Goal: Information Seeking & Learning: Learn about a topic

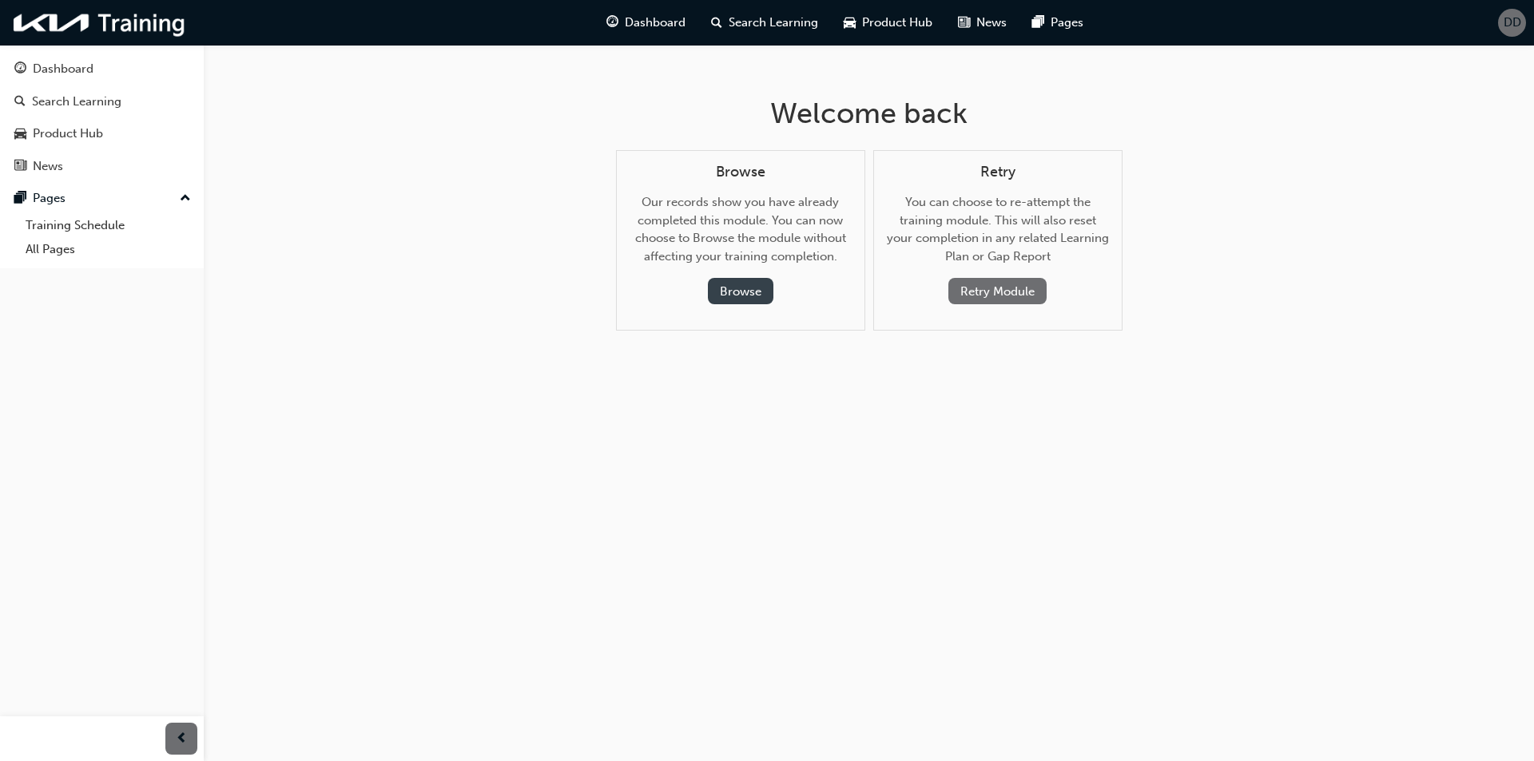
click at [748, 296] on button "Browse" at bounding box center [740, 291] width 65 height 26
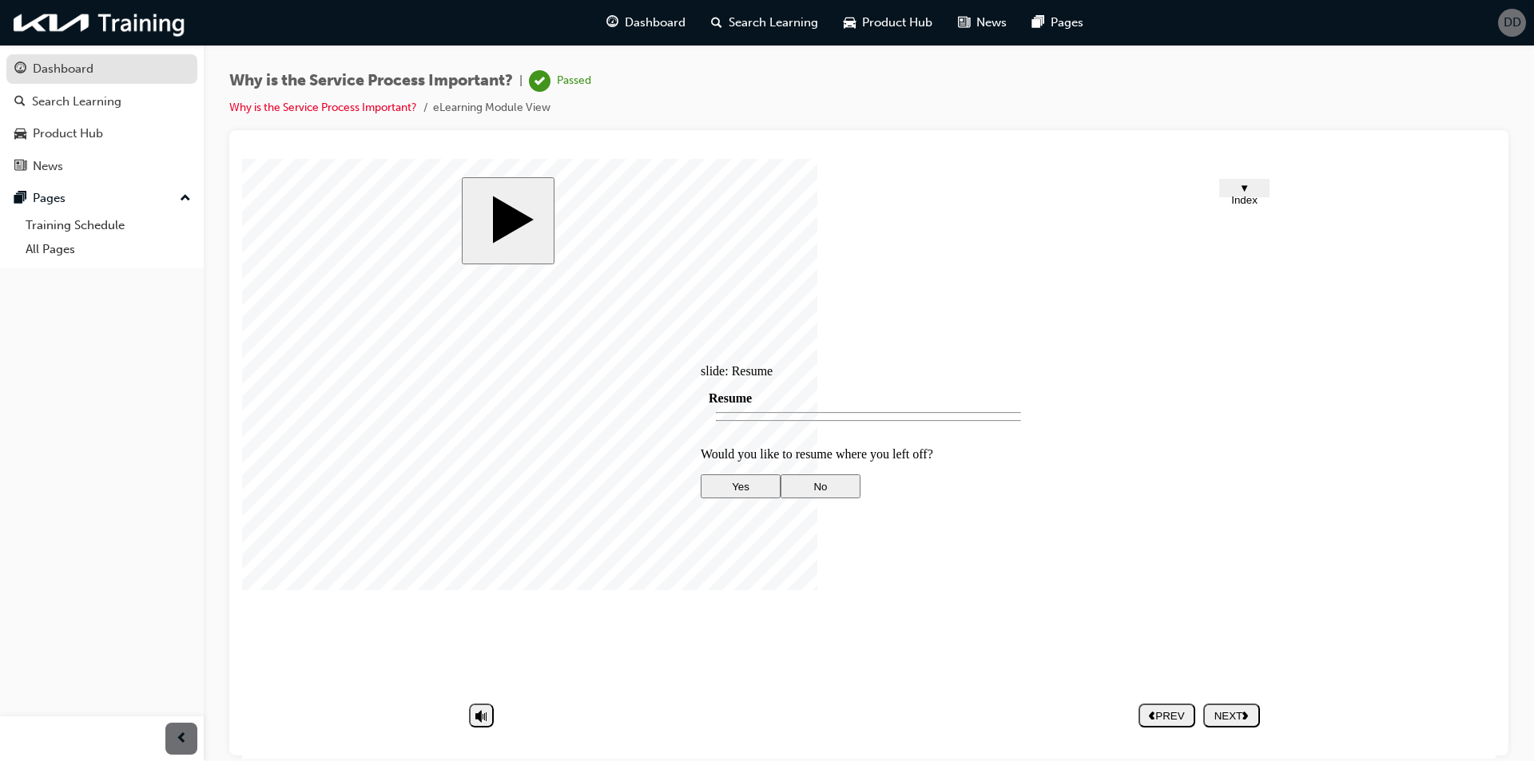
click at [126, 65] on div "Dashboard" at bounding box center [101, 69] width 175 height 20
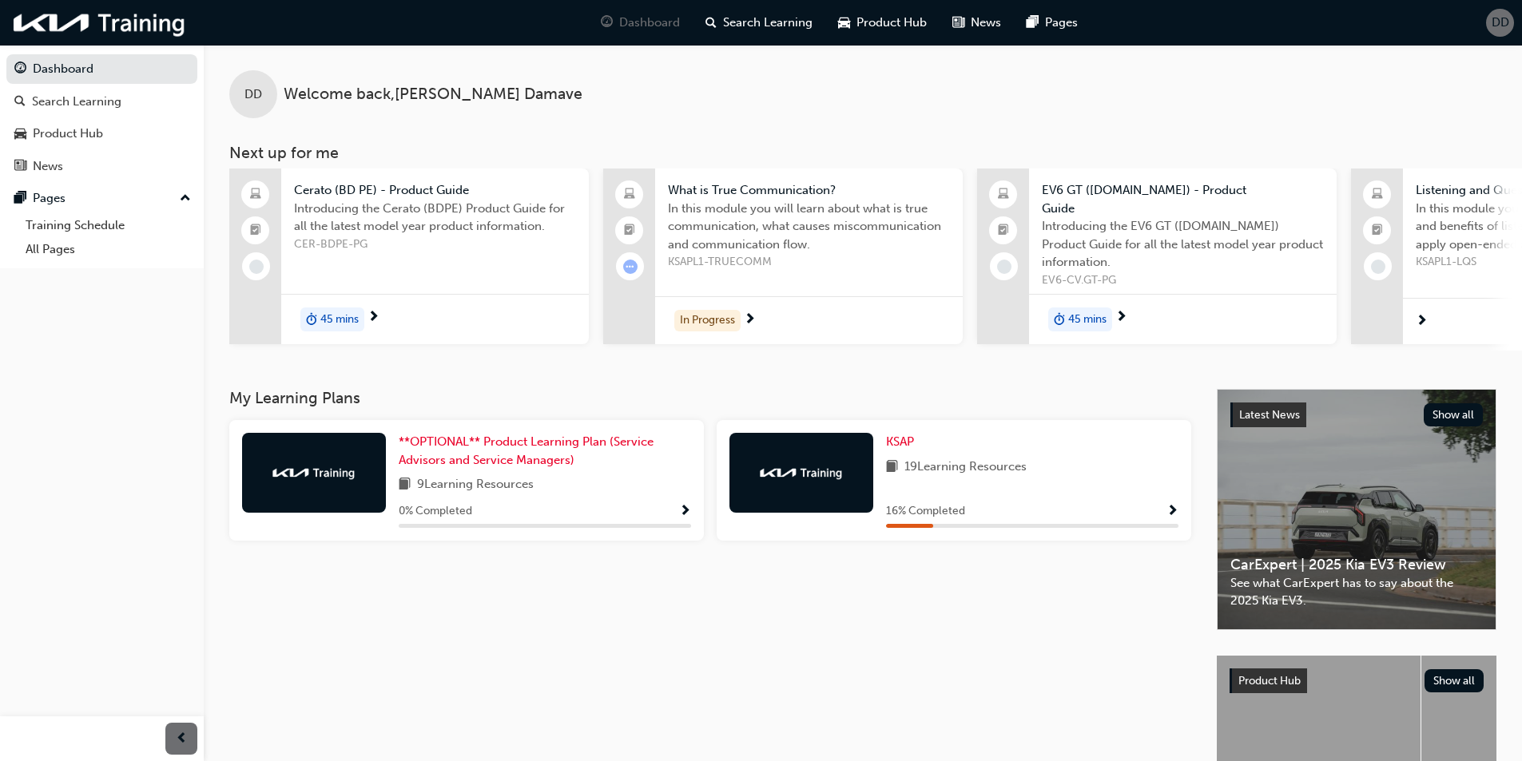
click at [897, 422] on div "KSAP 19 Learning Resources 16 % Completed" at bounding box center [953, 480] width 474 height 121
click at [902, 435] on span "KSAP" at bounding box center [900, 442] width 28 height 14
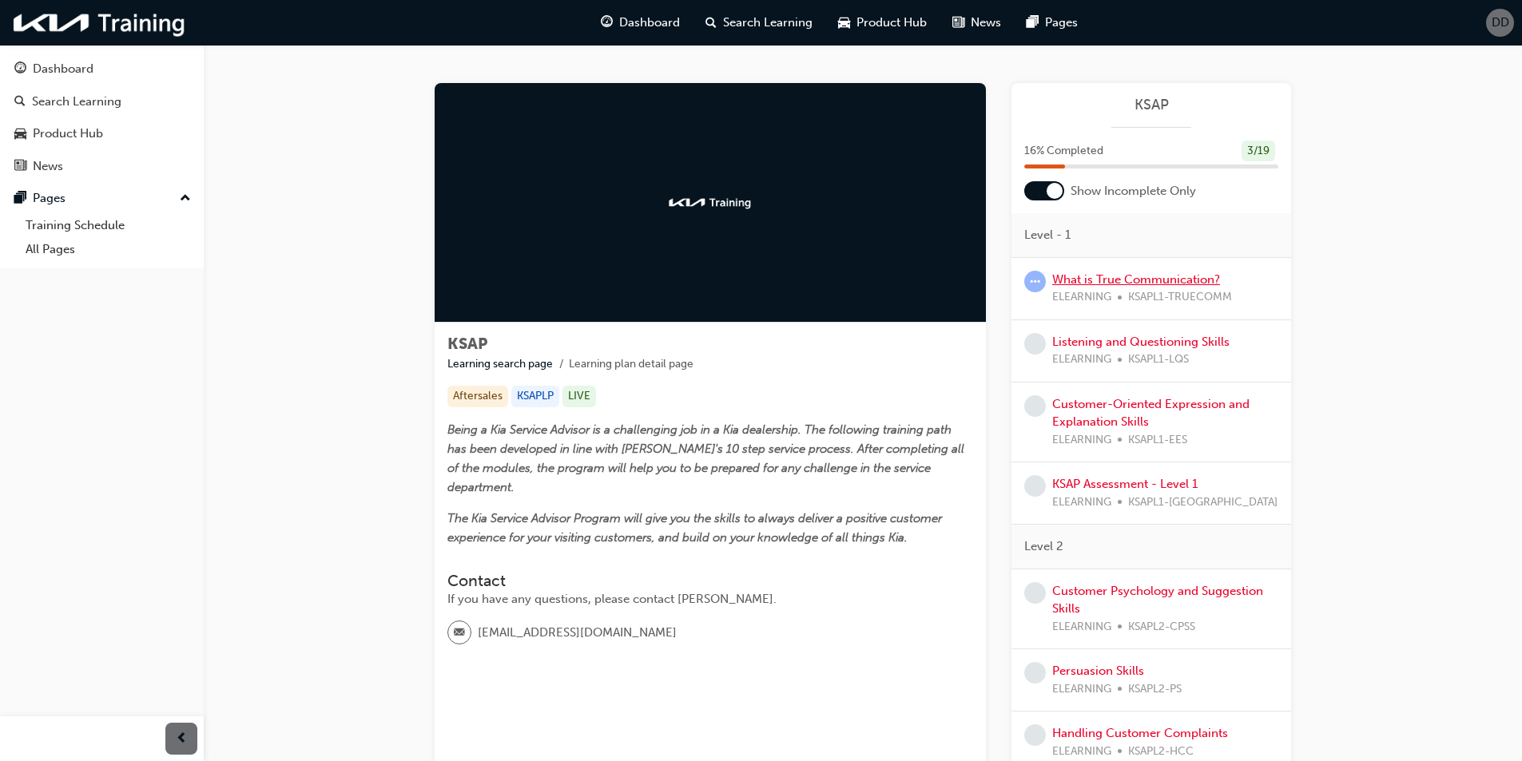
click at [1114, 276] on link "What is True Communication?" at bounding box center [1136, 279] width 168 height 14
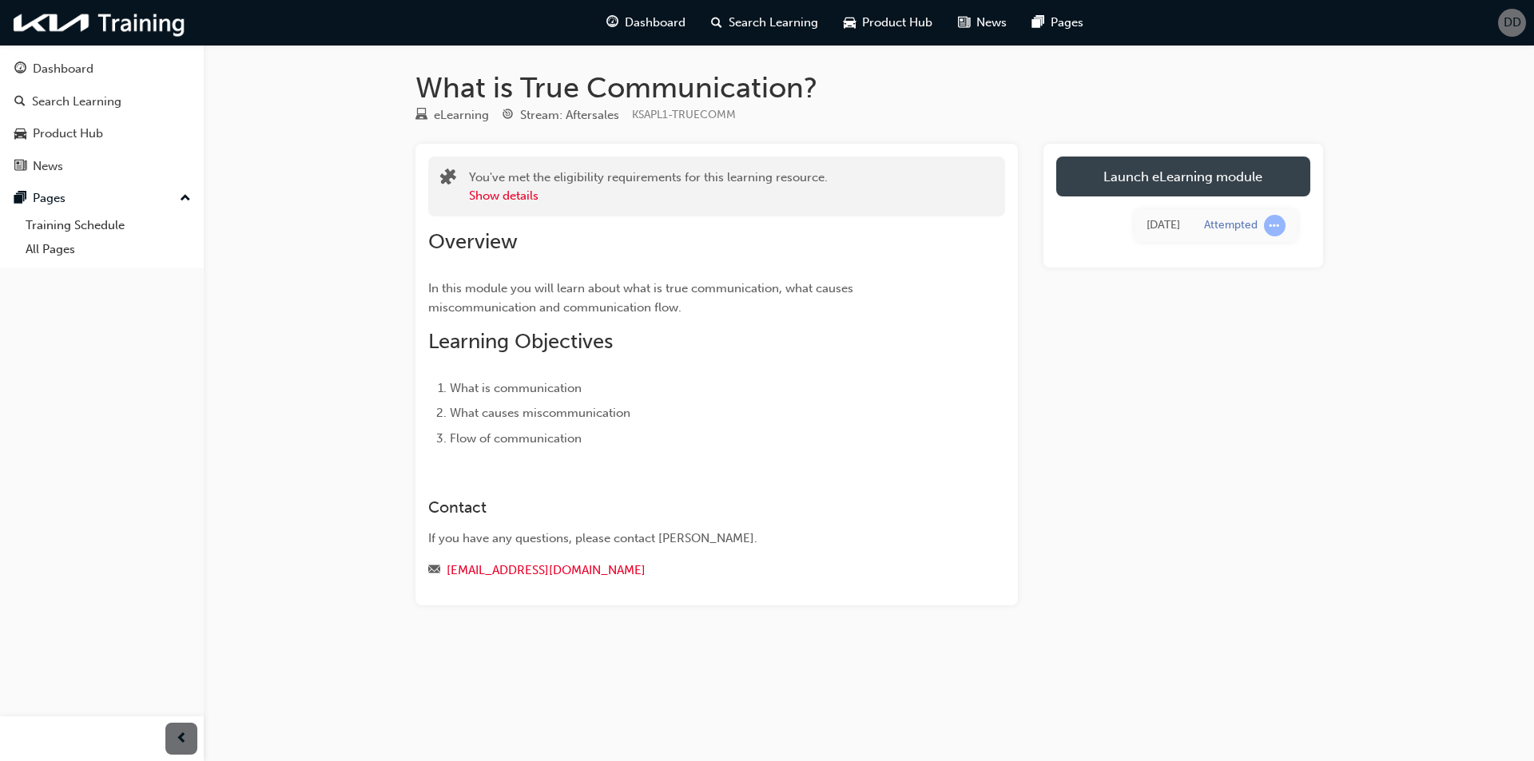
click at [1159, 177] on link "Launch eLearning module" at bounding box center [1183, 177] width 254 height 40
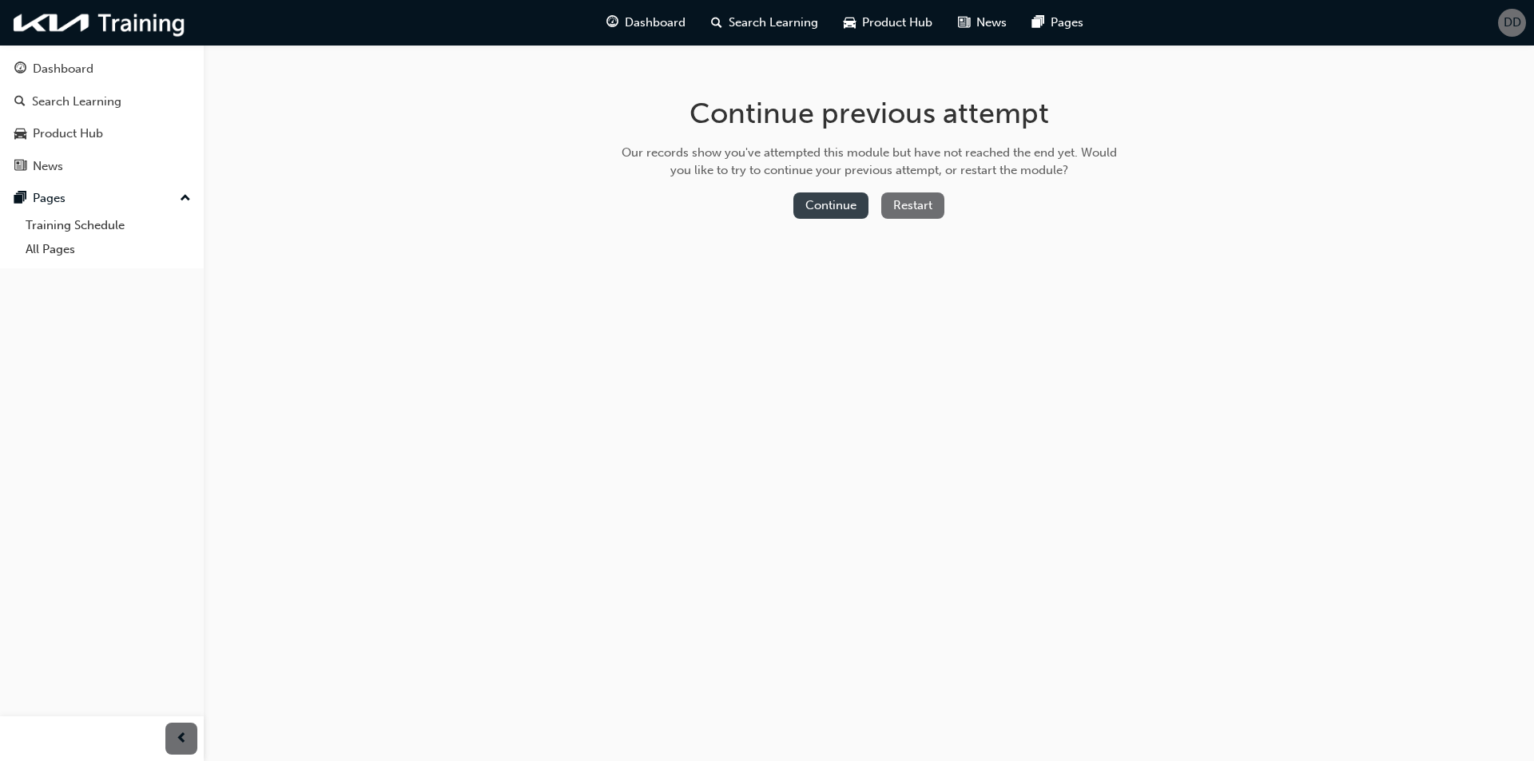
click at [863, 196] on button "Continue" at bounding box center [830, 205] width 75 height 26
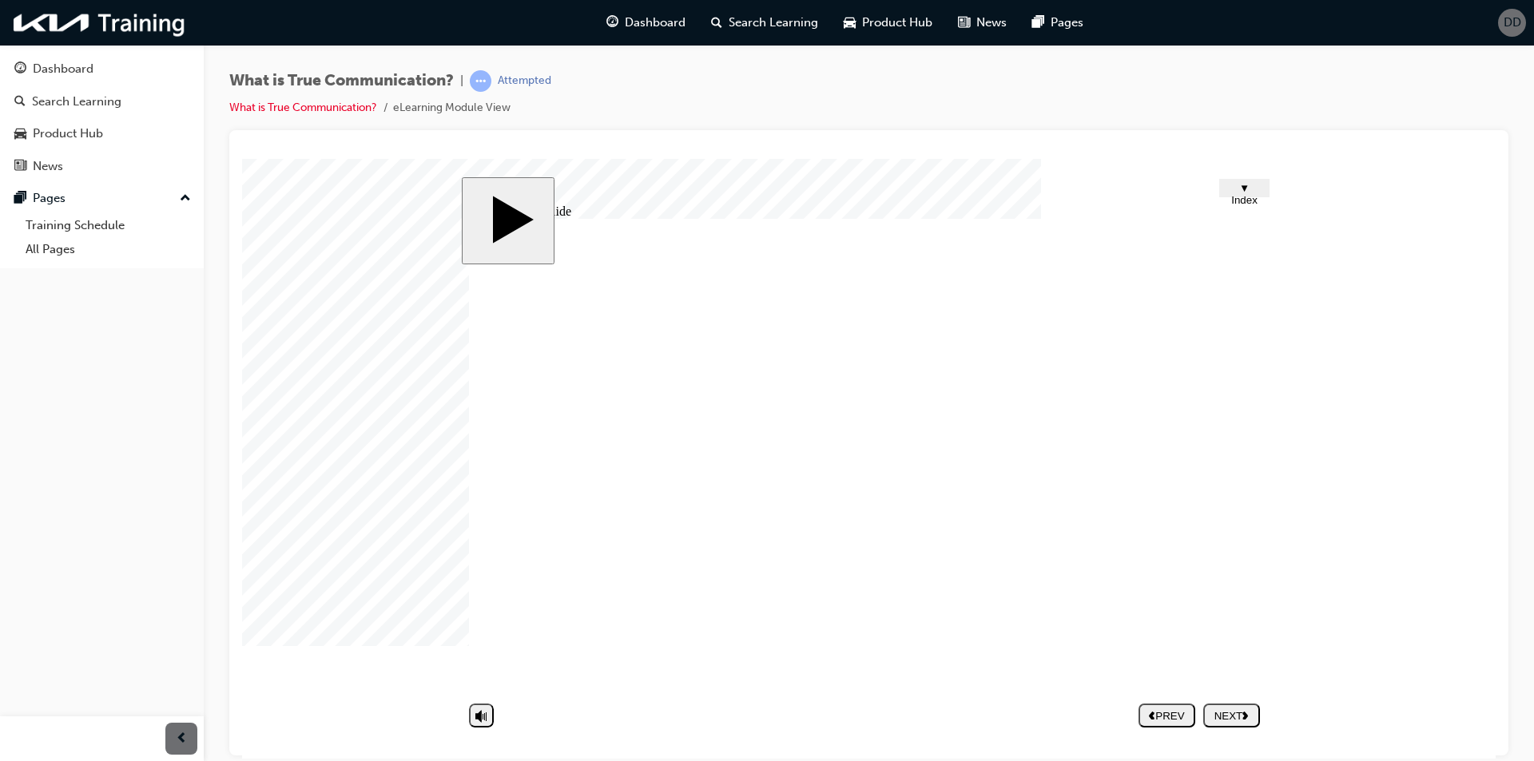
click at [1223, 720] on div "NEXT" at bounding box center [1231, 715] width 44 height 12
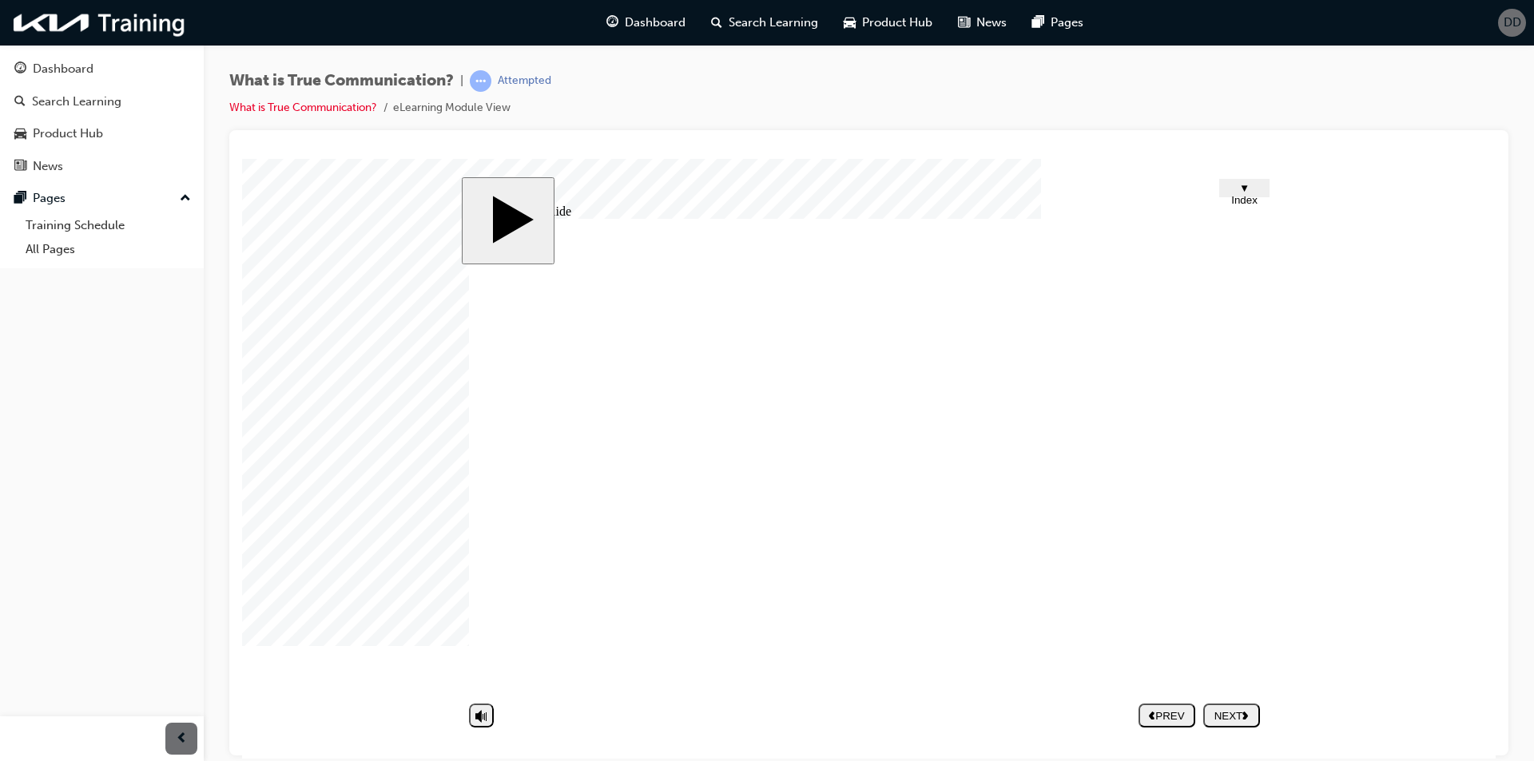
click at [1245, 709] on div "NEXT" at bounding box center [1231, 715] width 44 height 12
